Goal: Task Accomplishment & Management: Use online tool/utility

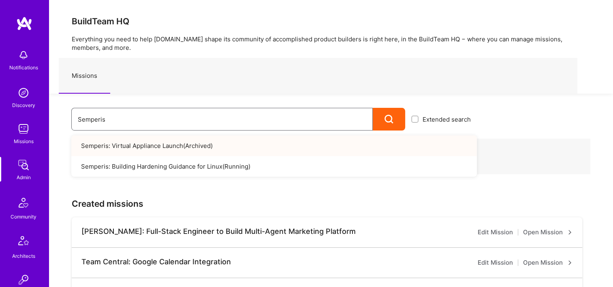
drag, startPoint x: 125, startPoint y: 118, endPoint x: 8, endPoint y: 120, distance: 117.1
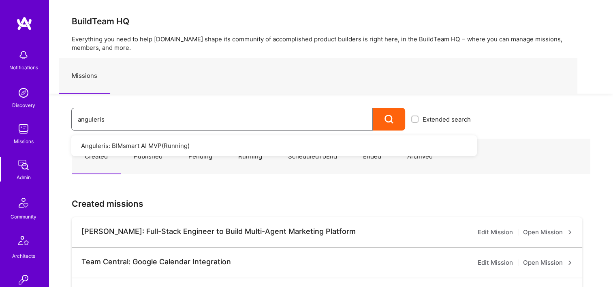
type input "anguleris"
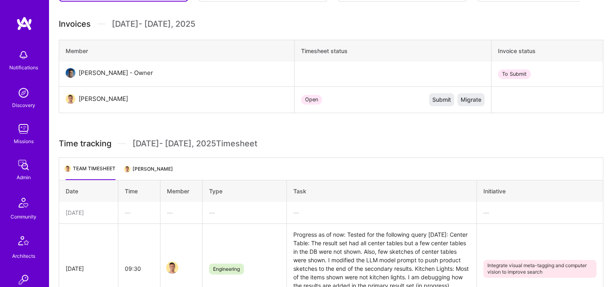
scroll to position [81, 0]
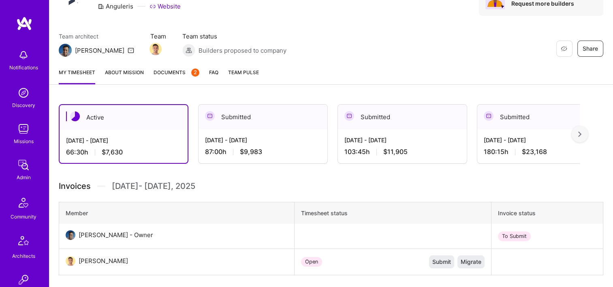
drag, startPoint x: 587, startPoint y: 141, endPoint x: 588, endPoint y: 133, distance: 8.5
click at [588, 133] on div at bounding box center [580, 134] width 16 height 16
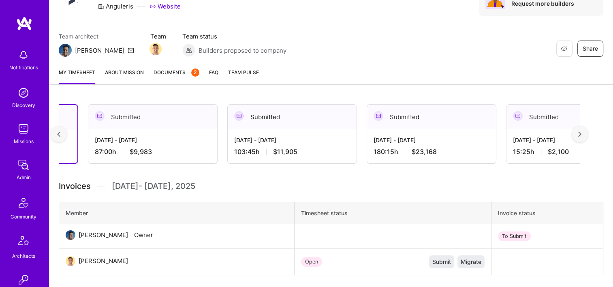
click at [581, 133] on img at bounding box center [579, 134] width 3 height 6
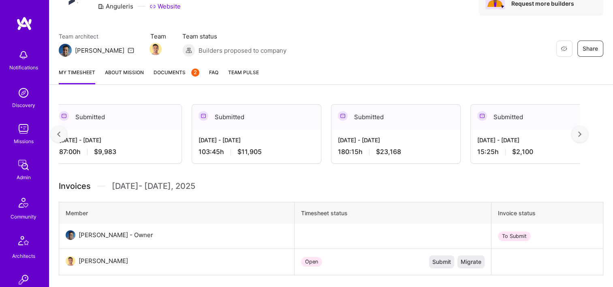
click at [502, 146] on div "[DATE] - [DATE] 15:25 h $2,100" at bounding box center [535, 145] width 129 height 33
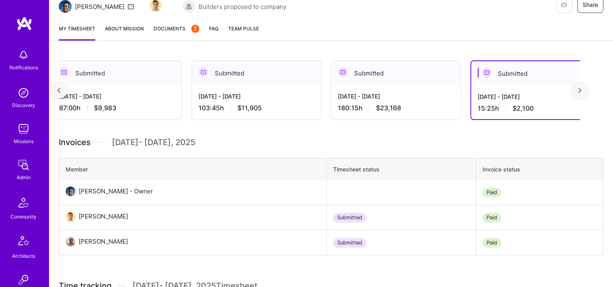
scroll to position [81, 0]
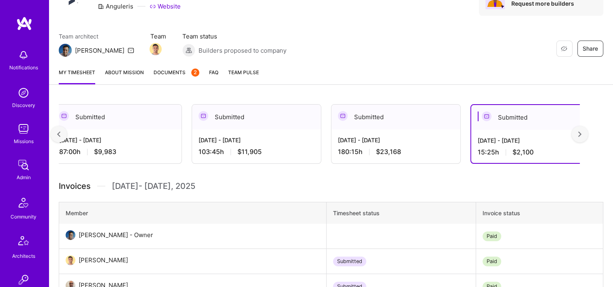
click at [170, 73] on span "Documents 2" at bounding box center [177, 72] width 46 height 9
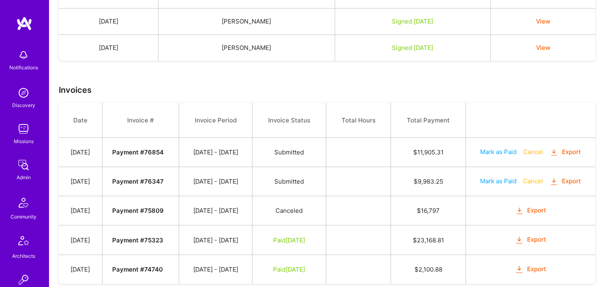
scroll to position [238, 0]
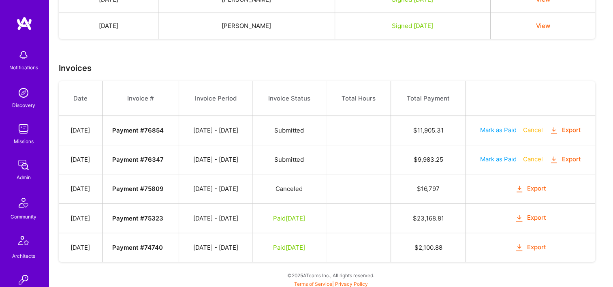
click at [537, 247] on button "Export" at bounding box center [530, 247] width 32 height 9
drag, startPoint x: 538, startPoint y: 209, endPoint x: 536, endPoint y: 218, distance: 9.2
click at [538, 210] on td "Export" at bounding box center [530, 217] width 130 height 29
click at [536, 215] on button "Export" at bounding box center [530, 217] width 32 height 9
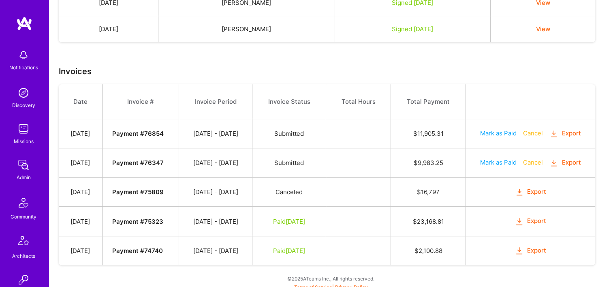
scroll to position [117, 0]
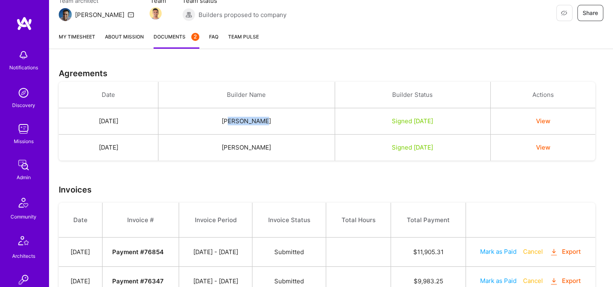
drag, startPoint x: 271, startPoint y: 120, endPoint x: 241, endPoint y: 122, distance: 29.2
click at [241, 122] on td "[PERSON_NAME]" at bounding box center [246, 121] width 176 height 26
drag, startPoint x: 241, startPoint y: 122, endPoint x: 280, endPoint y: 133, distance: 40.5
click at [283, 141] on td "[PERSON_NAME]" at bounding box center [246, 147] width 176 height 26
drag, startPoint x: 274, startPoint y: 122, endPoint x: 236, endPoint y: 122, distance: 38.1
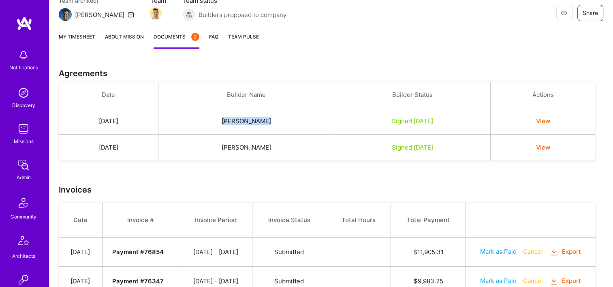
click at [236, 122] on td "[PERSON_NAME]" at bounding box center [246, 121] width 176 height 26
copy td "[PERSON_NAME]"
